Goal: Entertainment & Leisure: Consume media (video, audio)

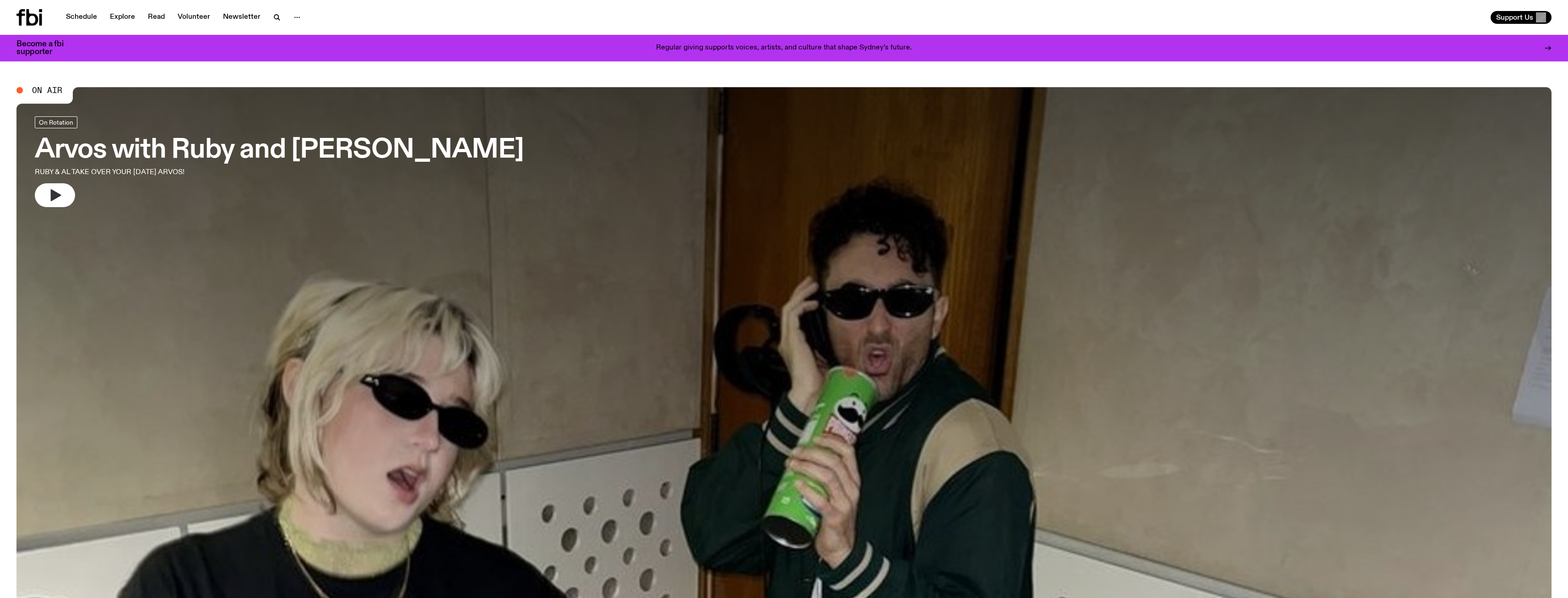
click at [66, 192] on button "button" at bounding box center [55, 195] width 40 height 24
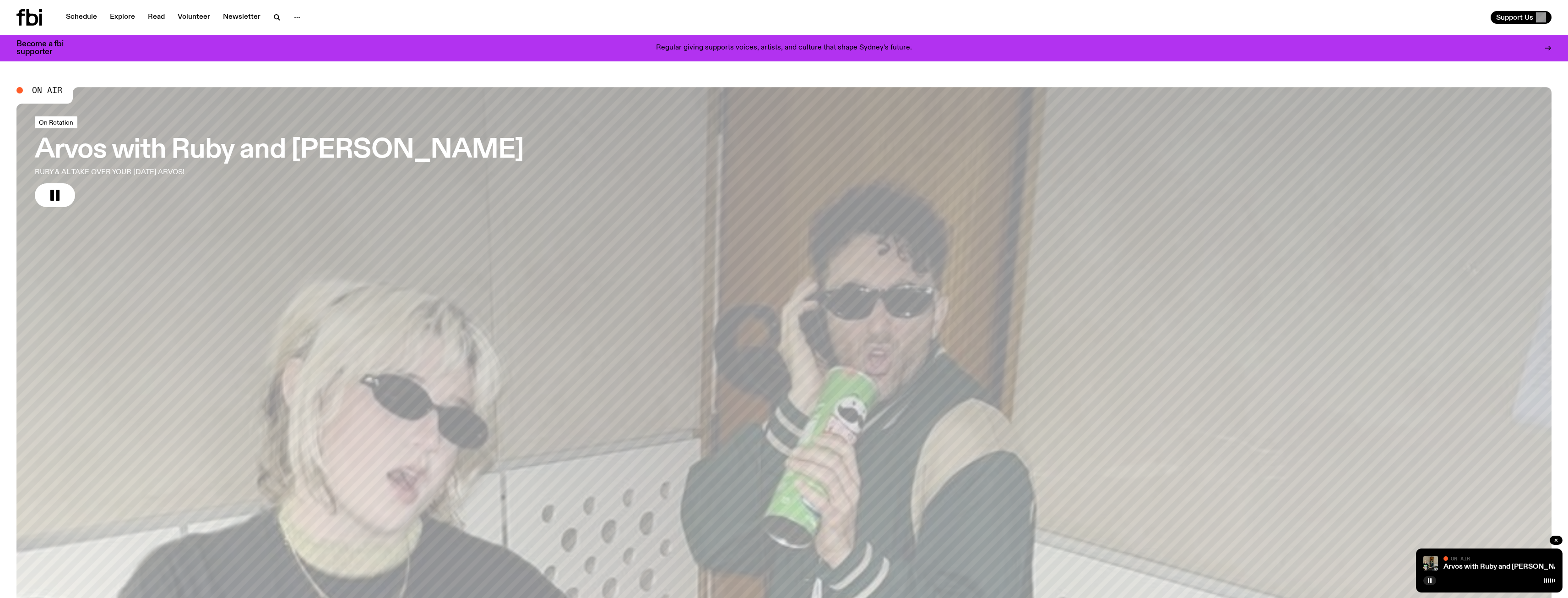
click at [61, 124] on span "On Rotation" at bounding box center [56, 122] width 34 height 7
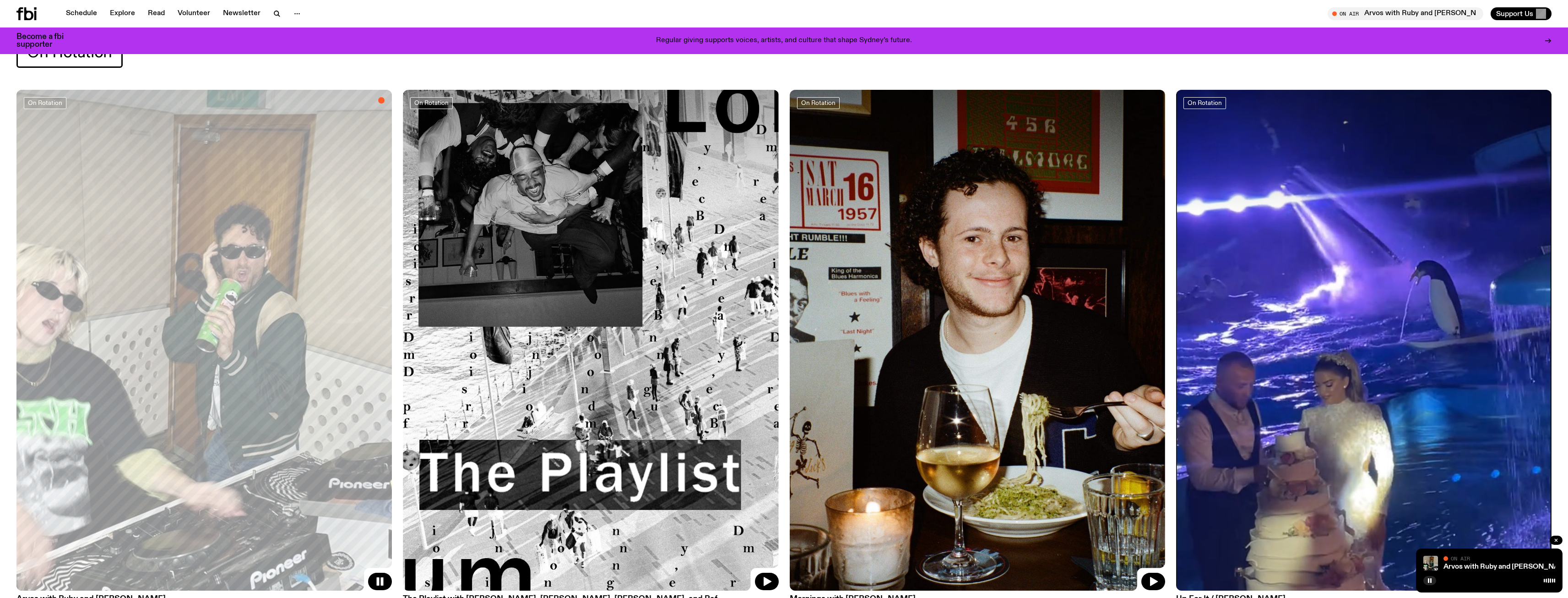
scroll to position [134, 0]
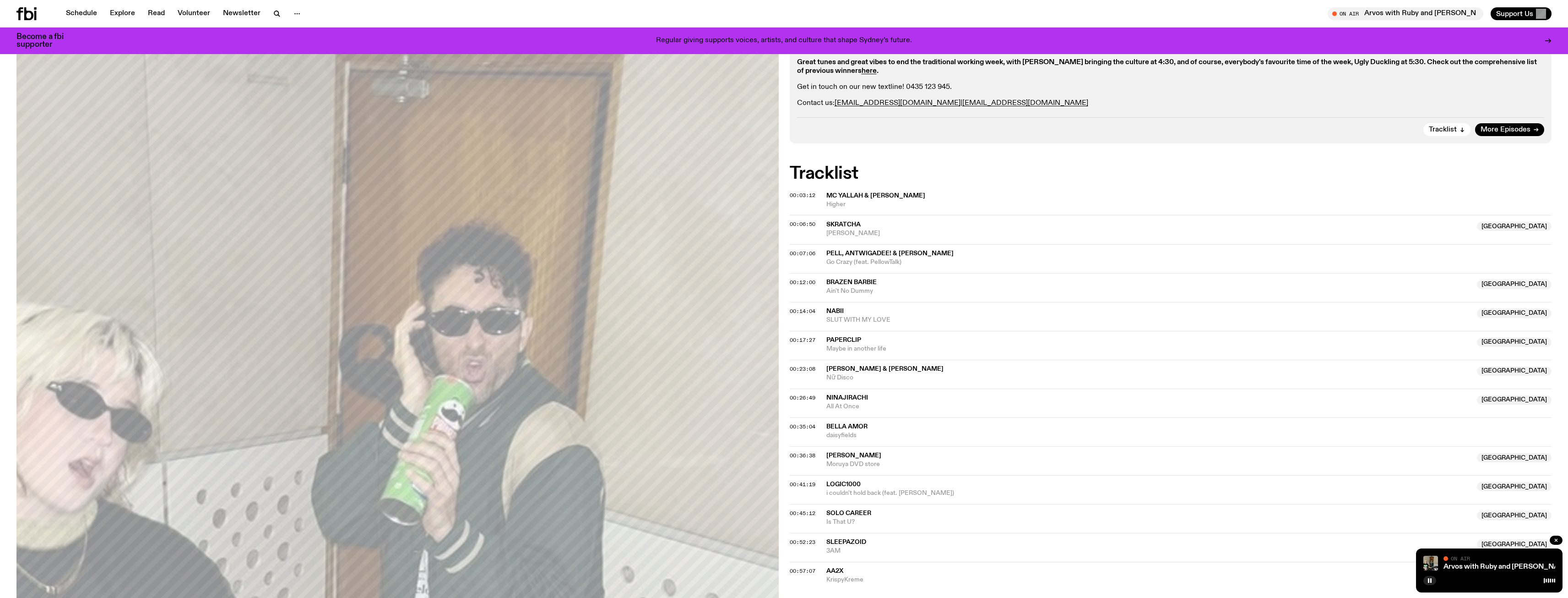
scroll to position [270, 0]
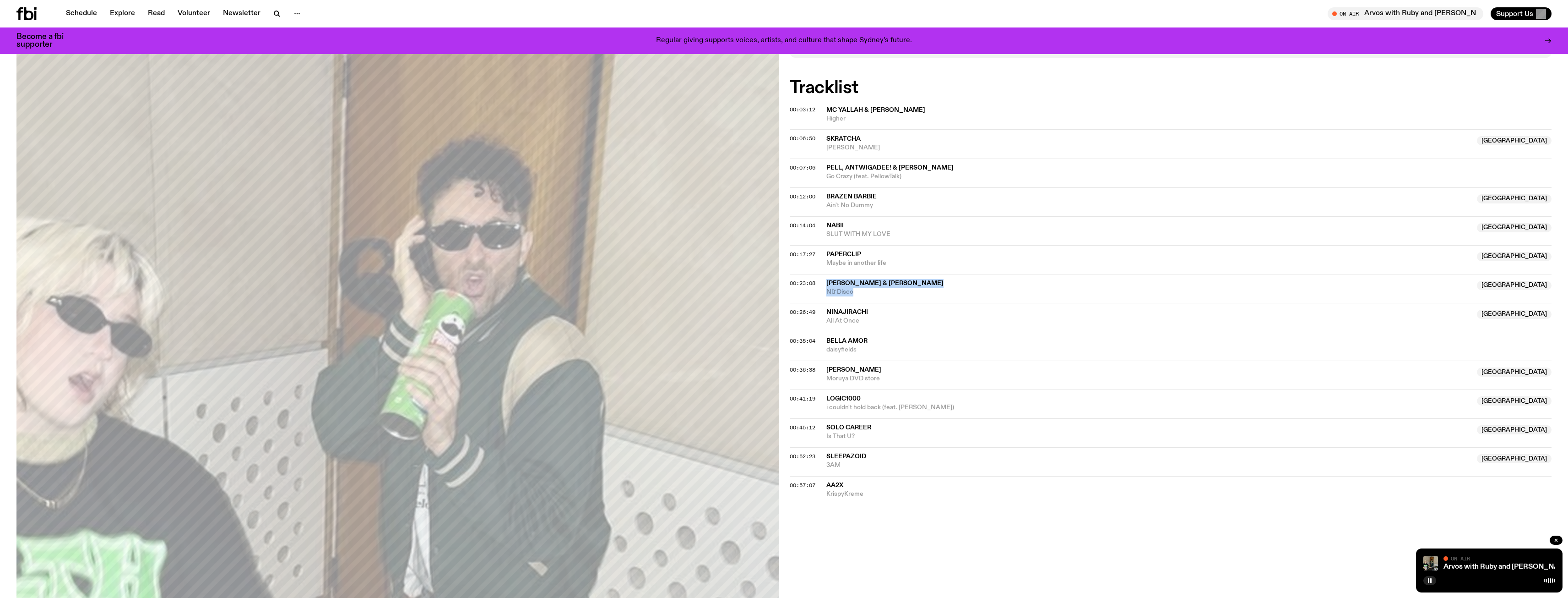
drag, startPoint x: 863, startPoint y: 292, endPoint x: 828, endPoint y: 281, distance: 36.7
click at [828, 281] on div "[PERSON_NAME] & [PERSON_NAME] Oi NSW Nữ Disco" at bounding box center [1149, 287] width 645 height 18
copy div "[PERSON_NAME] & [PERSON_NAME] Oi NSW Nữ Disco"
click at [1430, 580] on rect "button" at bounding box center [1431, 580] width 1 height 5
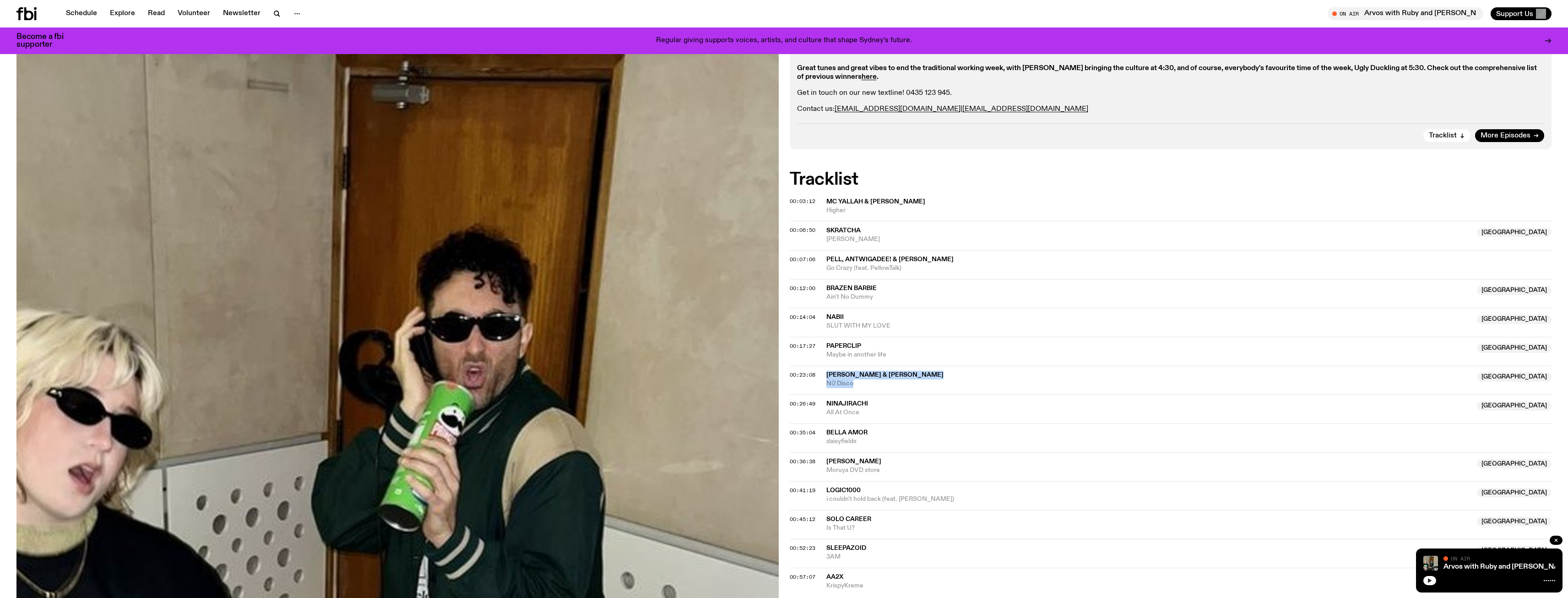
scroll to position [224, 0]
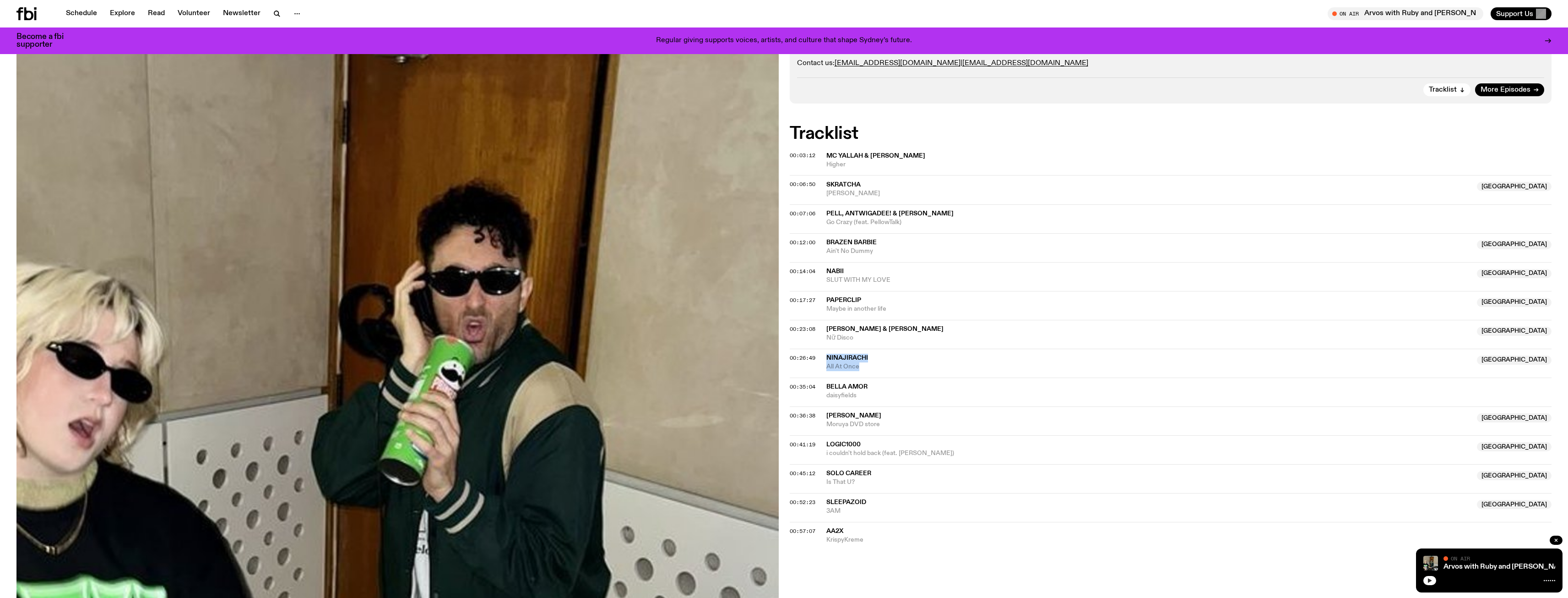
drag, startPoint x: 822, startPoint y: 358, endPoint x: 861, endPoint y: 365, distance: 39.6
click at [861, 378] on div "00:26:49 Ninajirachi [GEOGRAPHIC_DATA] All At Once [GEOGRAPHIC_DATA]" at bounding box center [1171, 392] width 762 height 29
copy div "Ninajirachi [GEOGRAPHIC_DATA] All At Once"
